Goal: Task Accomplishment & Management: Use online tool/utility

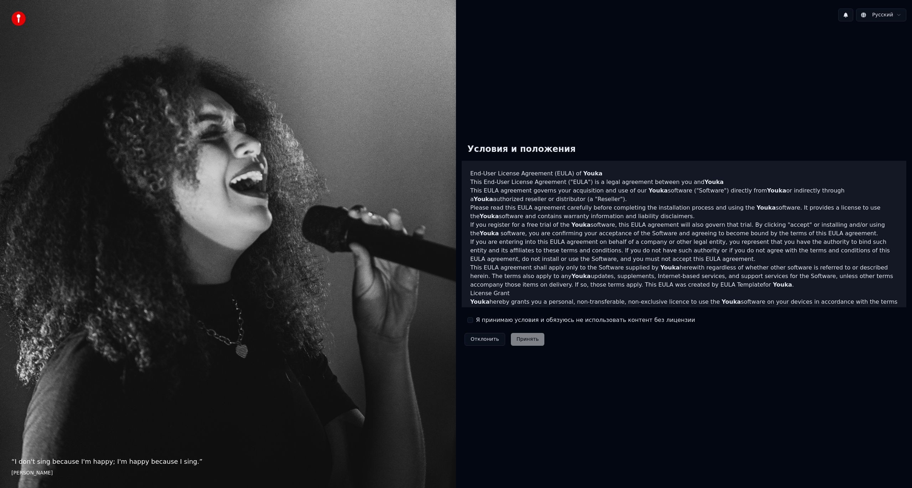
click at [482, 320] on label "Я принимаю условия и обязуюсь не использовать контент без лицензии" at bounding box center [585, 320] width 219 height 9
click at [473, 320] on button "Я принимаю условия и обязуюсь не использовать контент без лицензии" at bounding box center [470, 320] width 6 height 6
click at [534, 343] on button "Принять" at bounding box center [528, 339] width 34 height 13
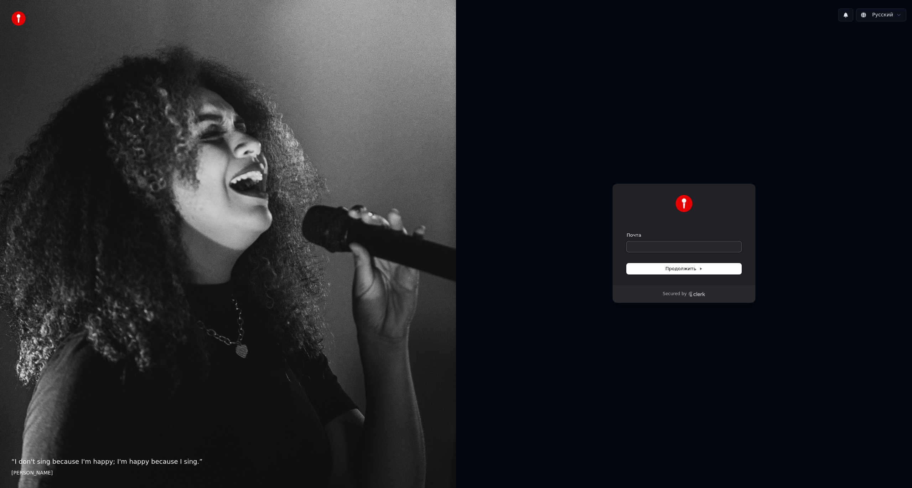
click at [657, 248] on input "Почта" at bounding box center [684, 246] width 115 height 11
click at [707, 267] on button "Продолжить" at bounding box center [684, 268] width 115 height 11
click at [675, 245] on input "Почта" at bounding box center [684, 246] width 115 height 11
click at [674, 267] on span "Продолжить" at bounding box center [683, 268] width 37 height 6
type input "**********"
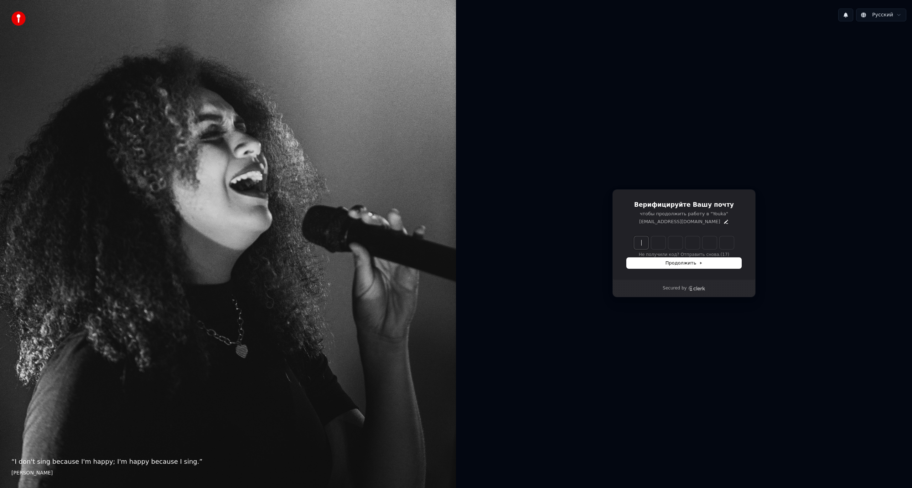
click at [642, 244] on input "Enter verification code" at bounding box center [691, 242] width 114 height 13
type input "******"
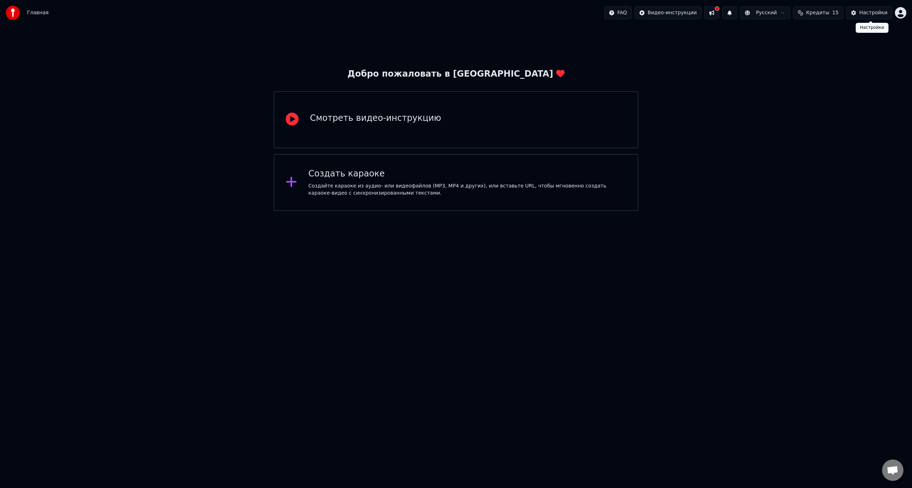
click at [869, 14] on div "Настройки" at bounding box center [873, 12] width 28 height 7
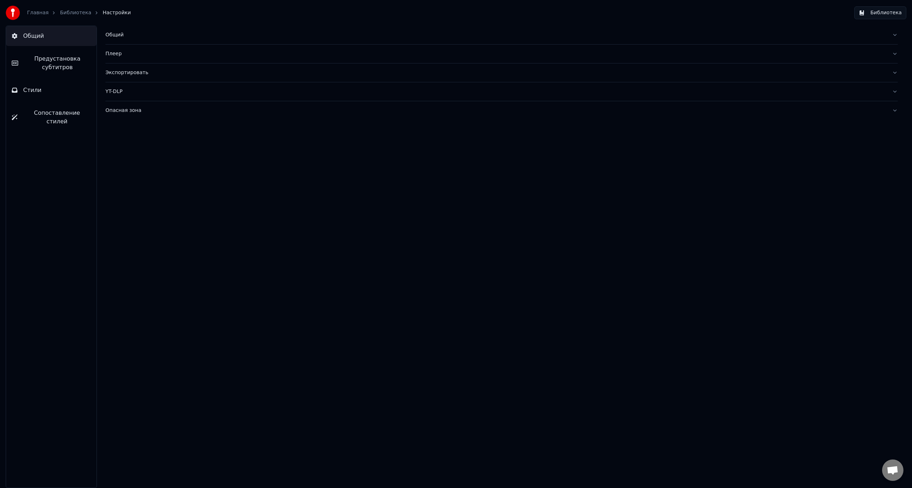
click at [33, 10] on link "Главная" at bounding box center [37, 12] width 21 height 7
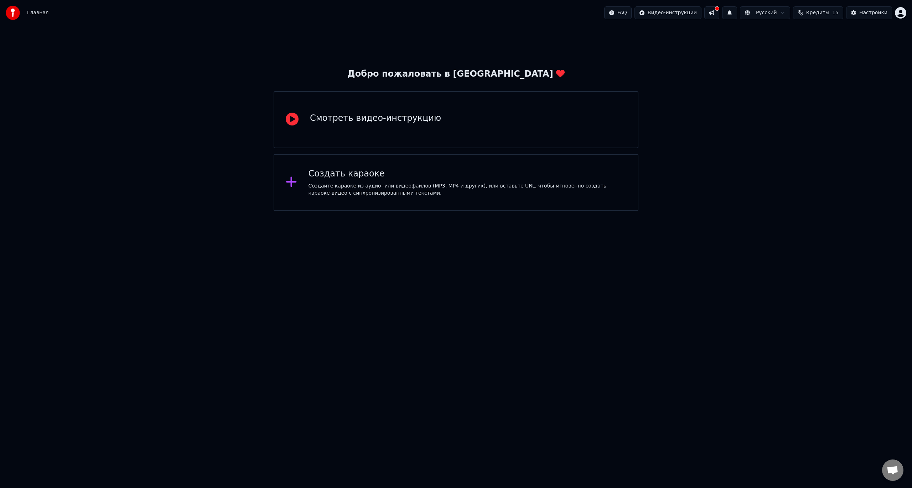
click at [374, 130] on div "Смотреть видео-инструкцию" at bounding box center [456, 119] width 365 height 57
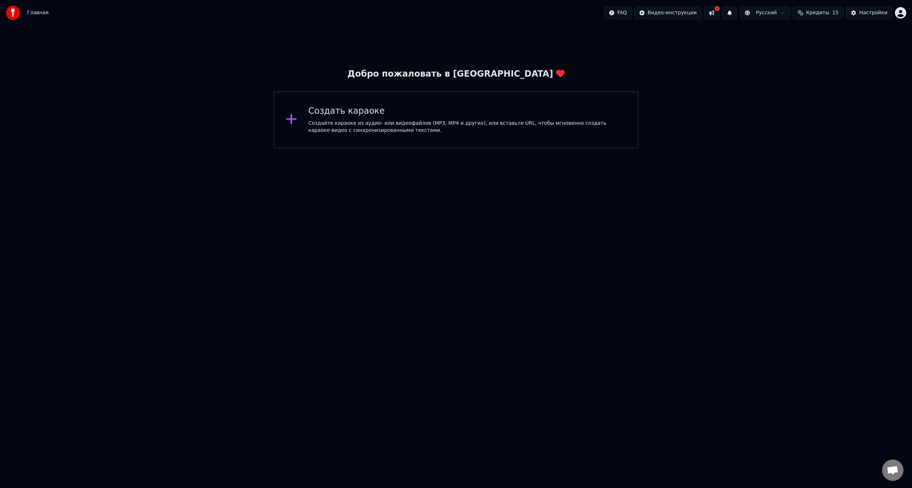
click at [401, 130] on div "Создайте караоке из аудио- или видеофайлов (MP3, MP4 и других), или вставьте UR…" at bounding box center [468, 127] width 318 height 14
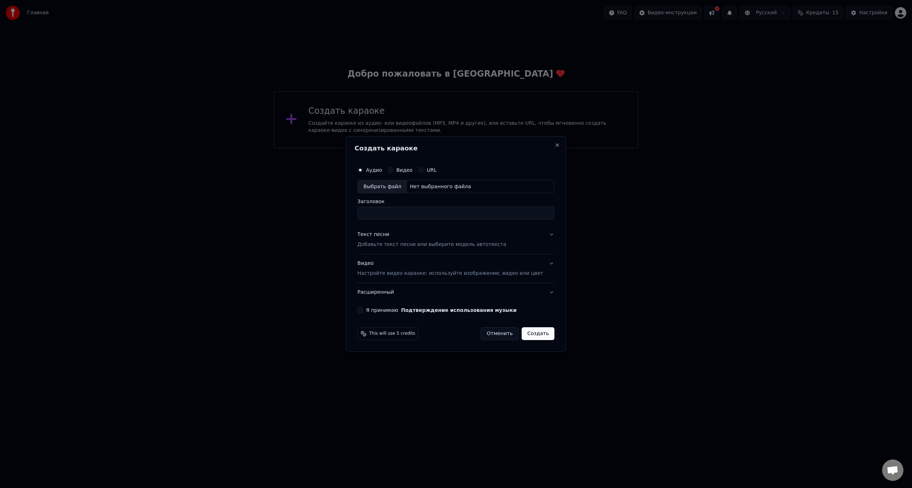
click at [393, 170] on button "Видео" at bounding box center [391, 170] width 6 height 6
click at [382, 169] on label "Аудио" at bounding box center [374, 169] width 16 height 5
click at [363, 169] on button "Аудио" at bounding box center [360, 170] width 6 height 6
click at [404, 169] on div "Видео" at bounding box center [400, 170] width 25 height 6
click at [393, 169] on button "Видео" at bounding box center [391, 170] width 6 height 6
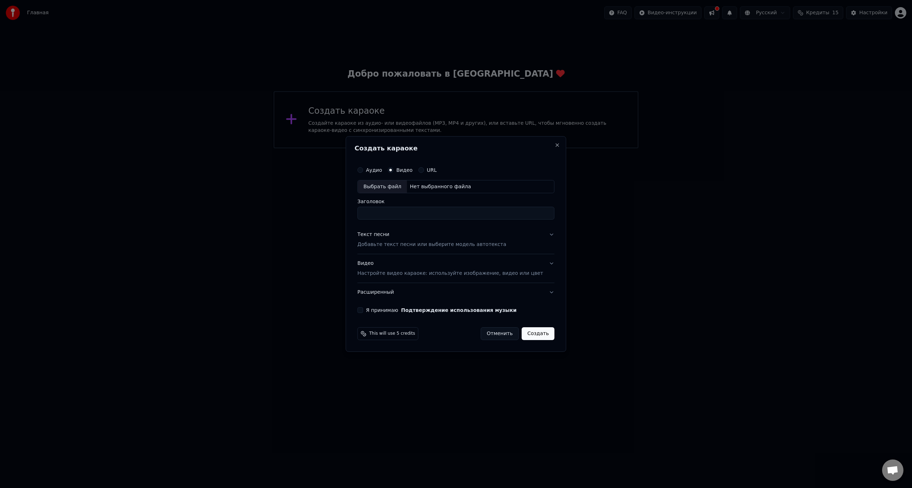
click at [492, 334] on button "Отменить" at bounding box center [500, 333] width 38 height 13
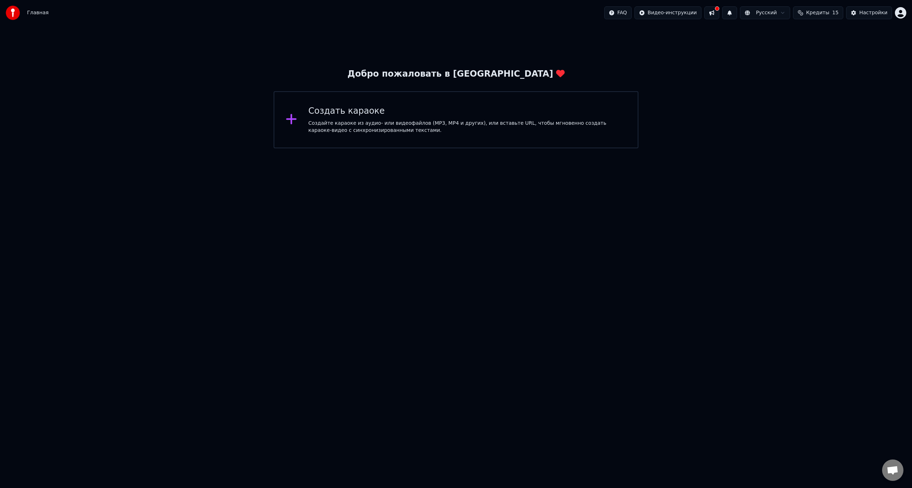
click at [13, 14] on img at bounding box center [13, 13] width 14 height 14
